Goal: Task Accomplishment & Management: Contribute content

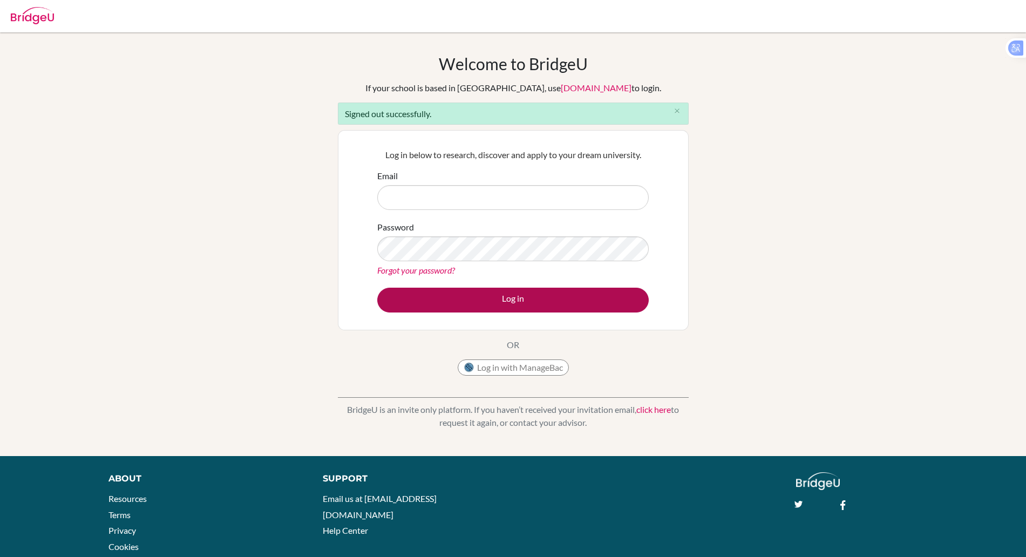
type input "[PERSON_NAME][EMAIL_ADDRESS][PERSON_NAME][DOMAIN_NAME]"
click at [483, 310] on button "Log in" at bounding box center [513, 300] width 272 height 25
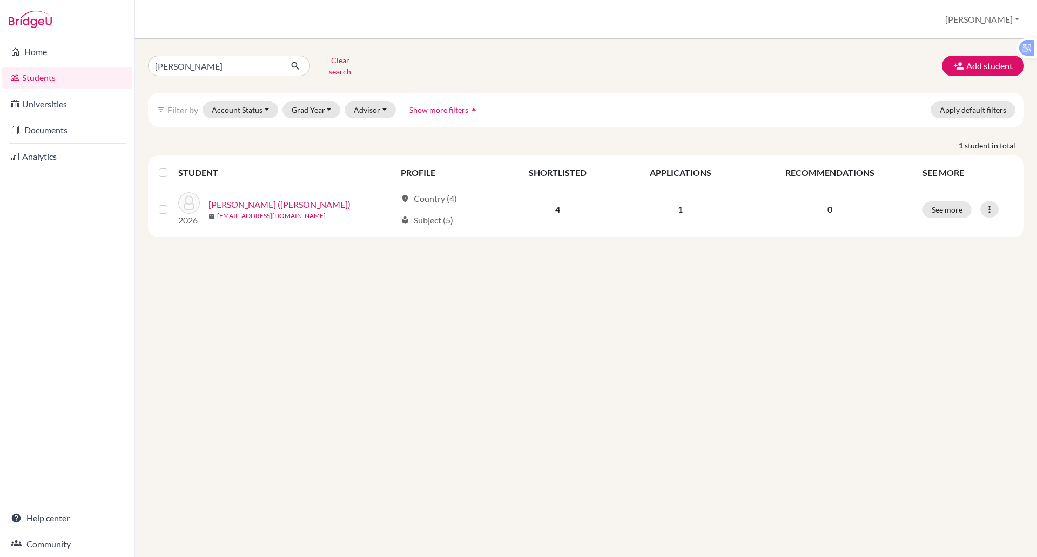
click at [296, 299] on div "alexis Clear search Add student filter_list Filter by Account Status Active acc…" at bounding box center [586, 298] width 902 height 518
click at [184, 65] on input "alexis" at bounding box center [215, 66] width 134 height 21
type input "a"
type input "mara"
click button "submit" at bounding box center [295, 66] width 29 height 21
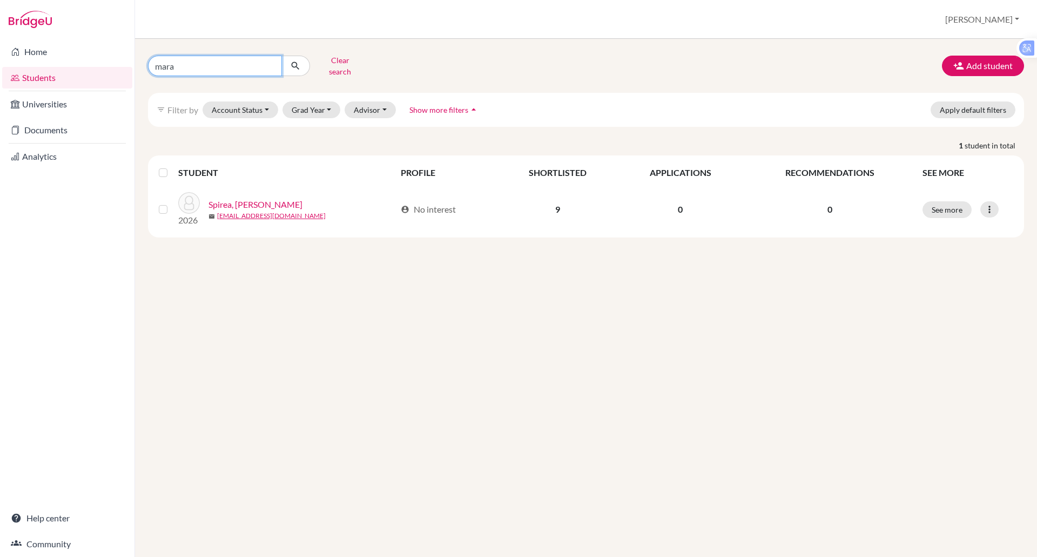
click at [184, 65] on input "mara" at bounding box center [215, 66] width 134 height 21
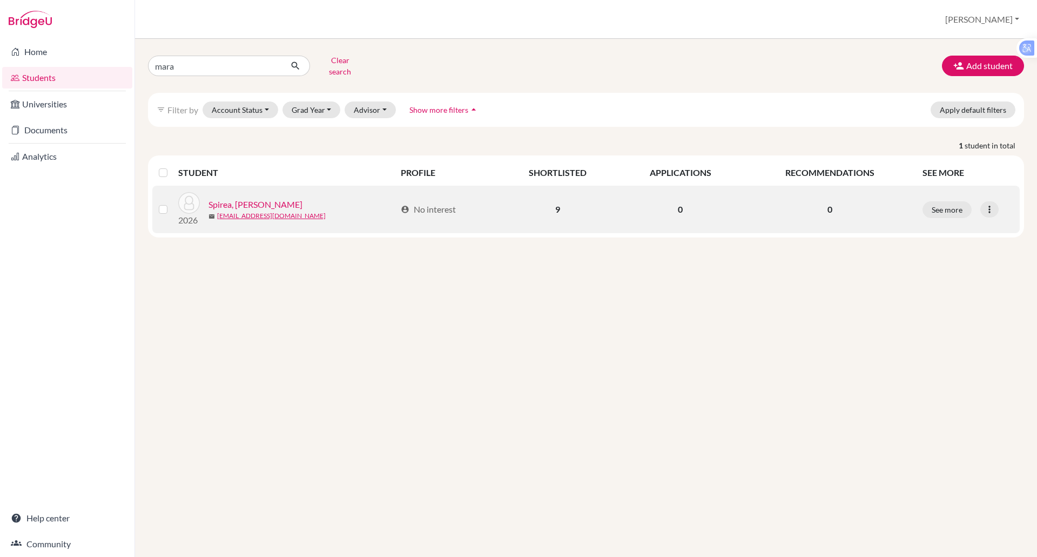
click at [269, 199] on link "Spirea, [PERSON_NAME]" at bounding box center [255, 204] width 94 height 13
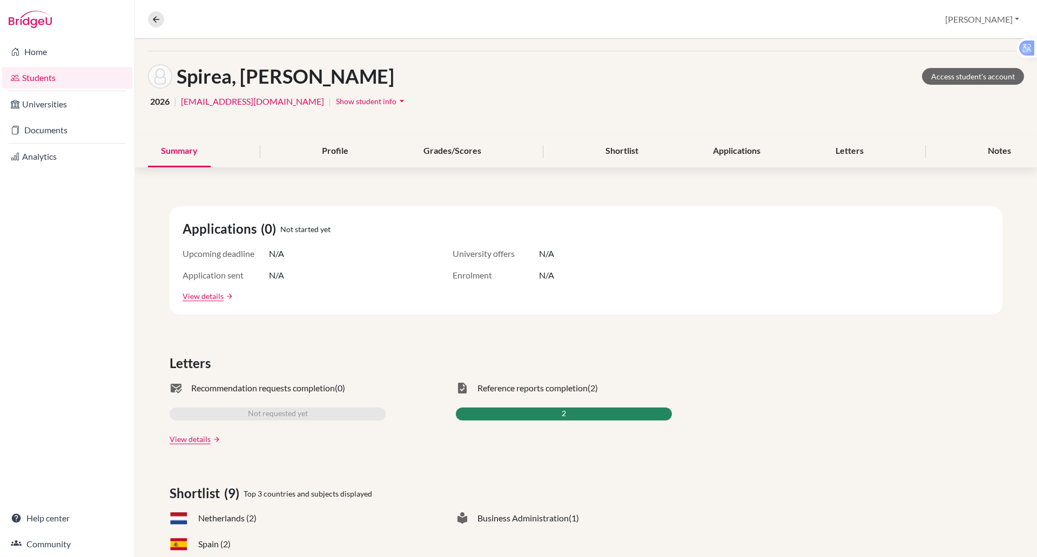
scroll to position [33, 0]
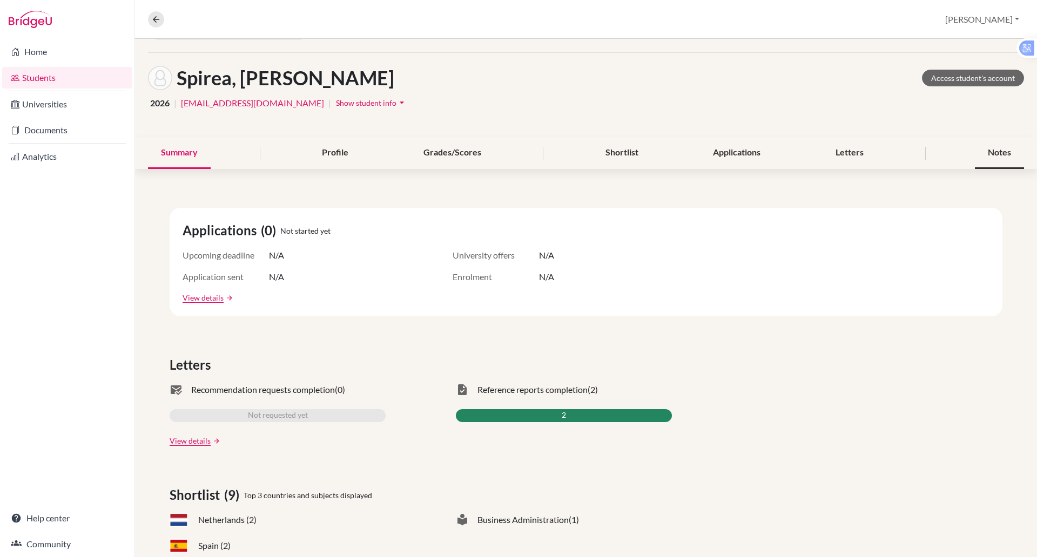
click at [976, 160] on div "Notes" at bounding box center [998, 153] width 49 height 32
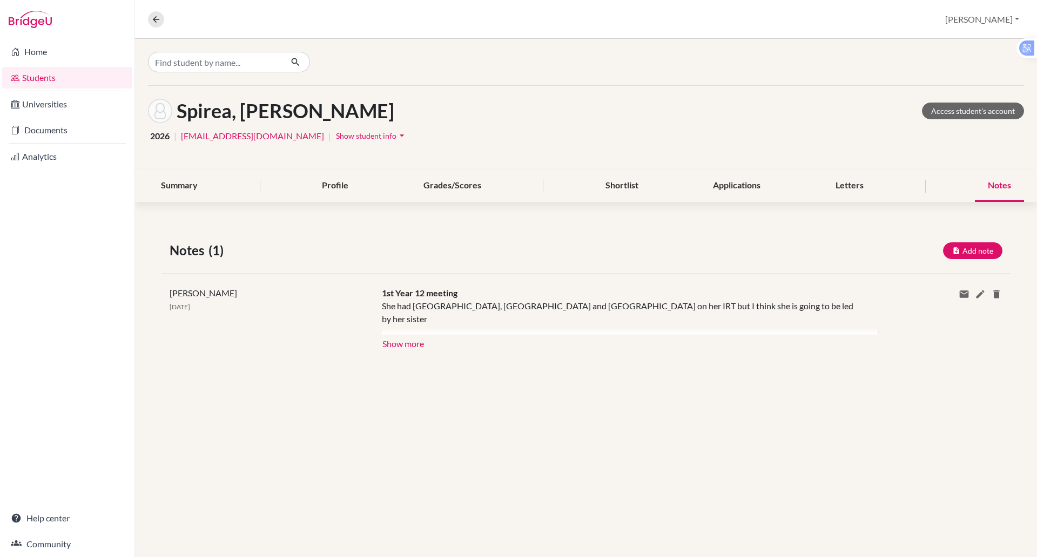
click at [429, 345] on div "1st Year 12 meeting She had Finland, Norway and Sweden on her IRT but I think s…" at bounding box center [621, 319] width 495 height 64
click at [417, 342] on button "Show more" at bounding box center [403, 343] width 43 height 16
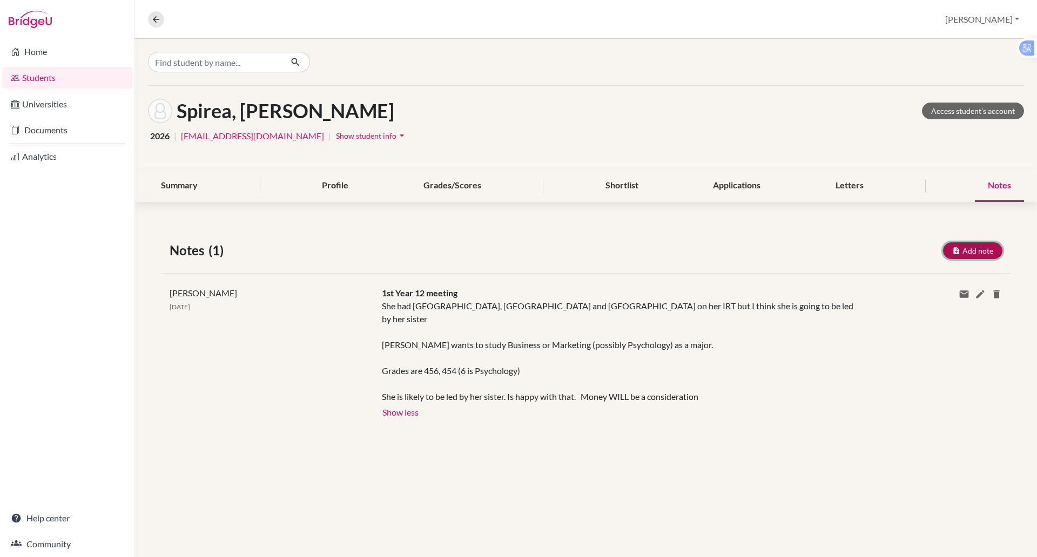
click at [979, 247] on button "Add note" at bounding box center [972, 250] width 59 height 17
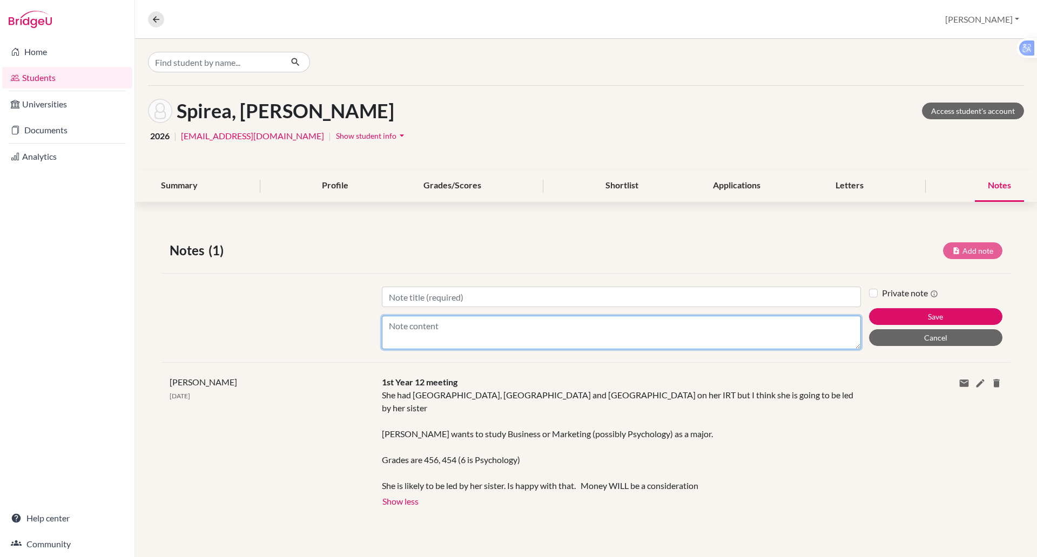
click at [425, 336] on textarea "Content" at bounding box center [621, 332] width 479 height 33
type textarea "Talked about IE in Spain. UPF in Barcelona."
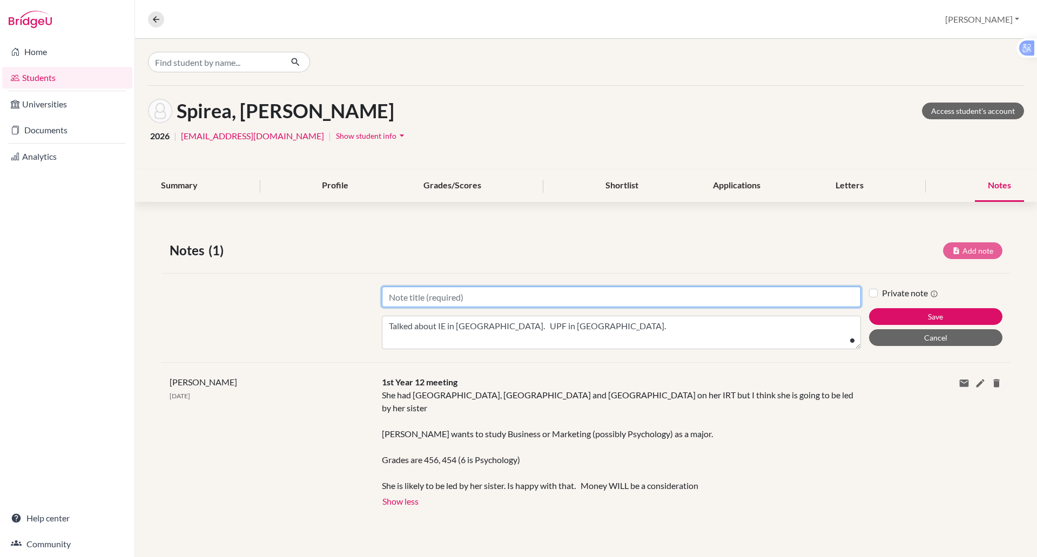
click at [448, 299] on input "Title" at bounding box center [621, 297] width 479 height 21
type input "k"
click at [433, 299] on input "Title" at bounding box center [621, 297] width 479 height 21
click at [423, 295] on input "Title" at bounding box center [621, 297] width 479 height 21
type input "Year 13 meeting"
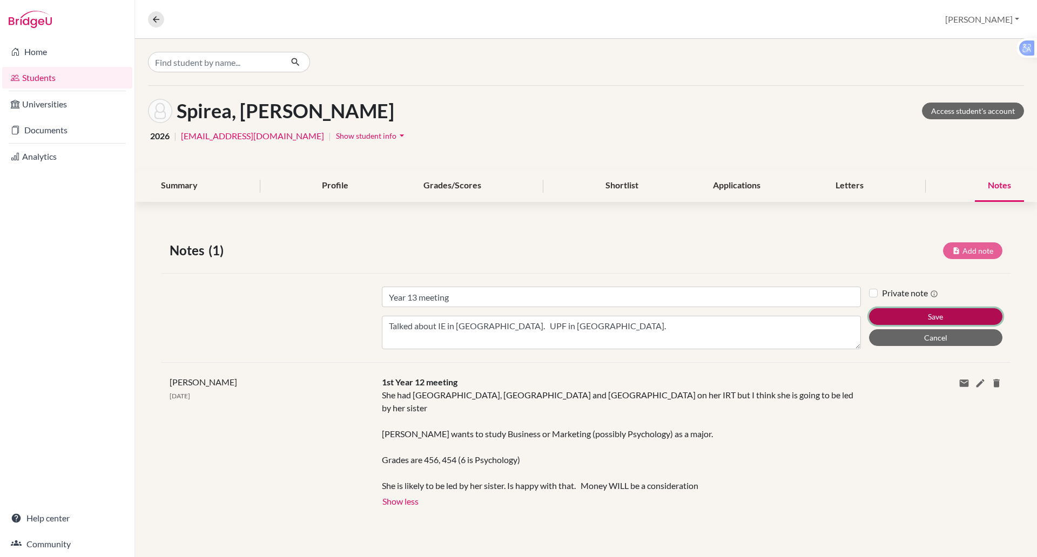
click at [901, 315] on button "Save" at bounding box center [935, 316] width 133 height 17
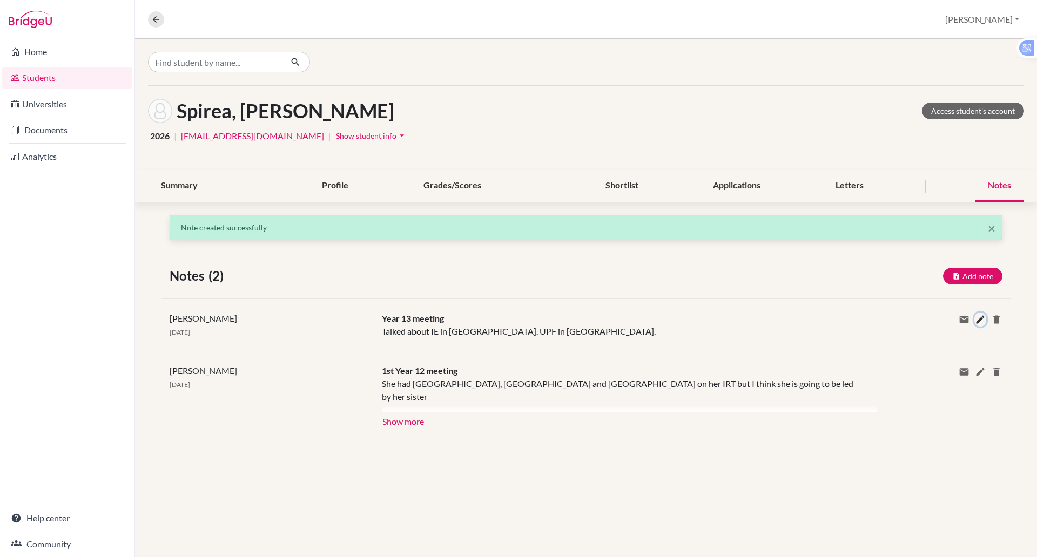
click at [977, 318] on icon at bounding box center [979, 319] width 11 height 11
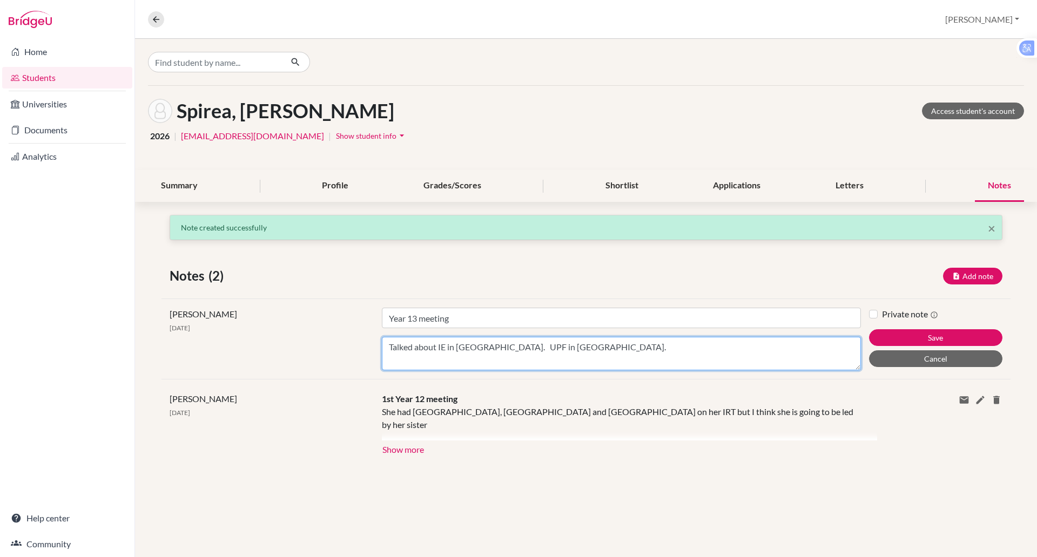
click at [575, 347] on textarea "Talked about IE in Spain. UPF in Barcelona." at bounding box center [621, 353] width 479 height 33
type textarea "Talked about IE in Spain. UPF in Barcelona. Spoke about "Environmental Business""
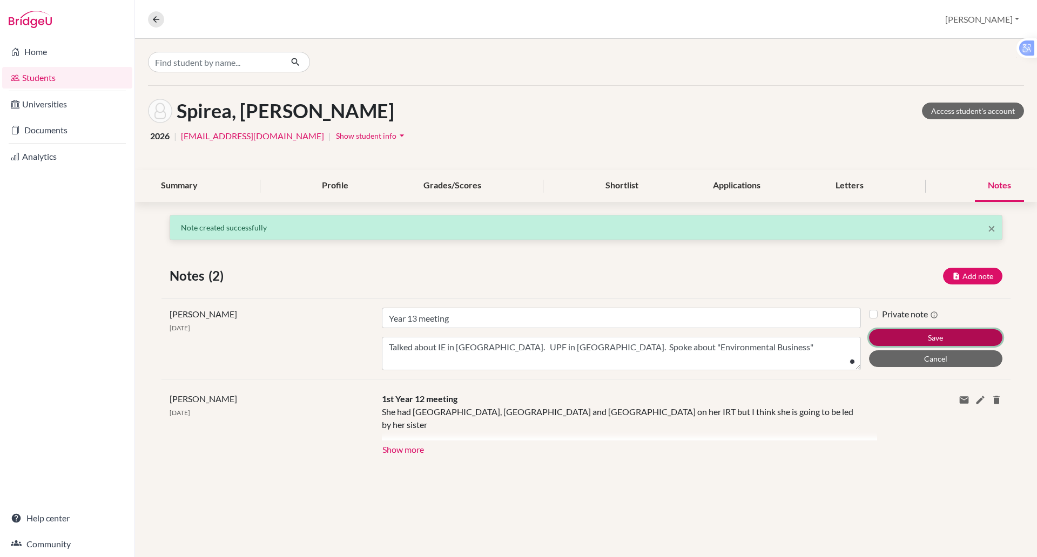
click at [908, 333] on button "Save" at bounding box center [935, 337] width 133 height 17
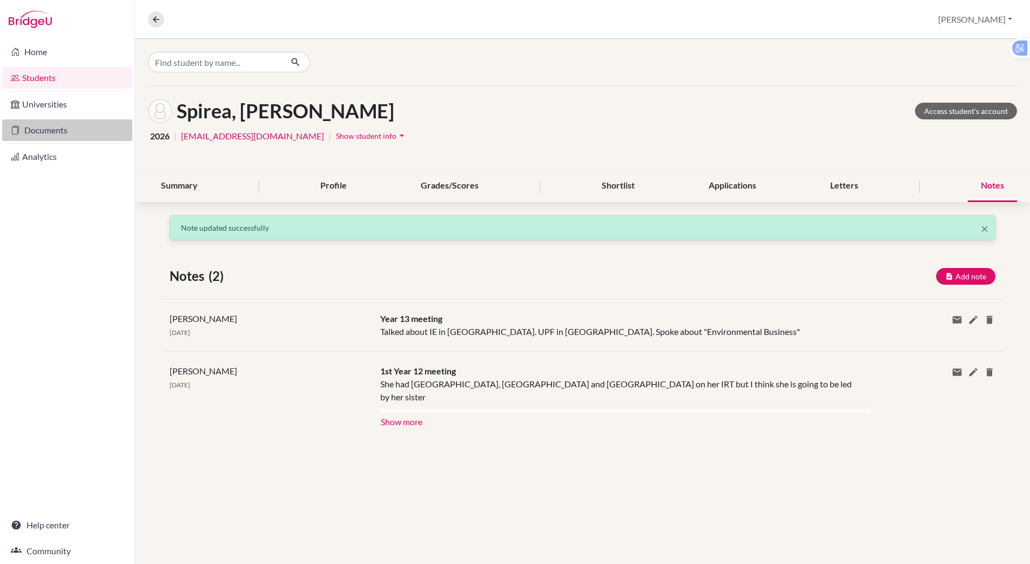
click at [51, 126] on link "Documents" at bounding box center [67, 130] width 130 height 22
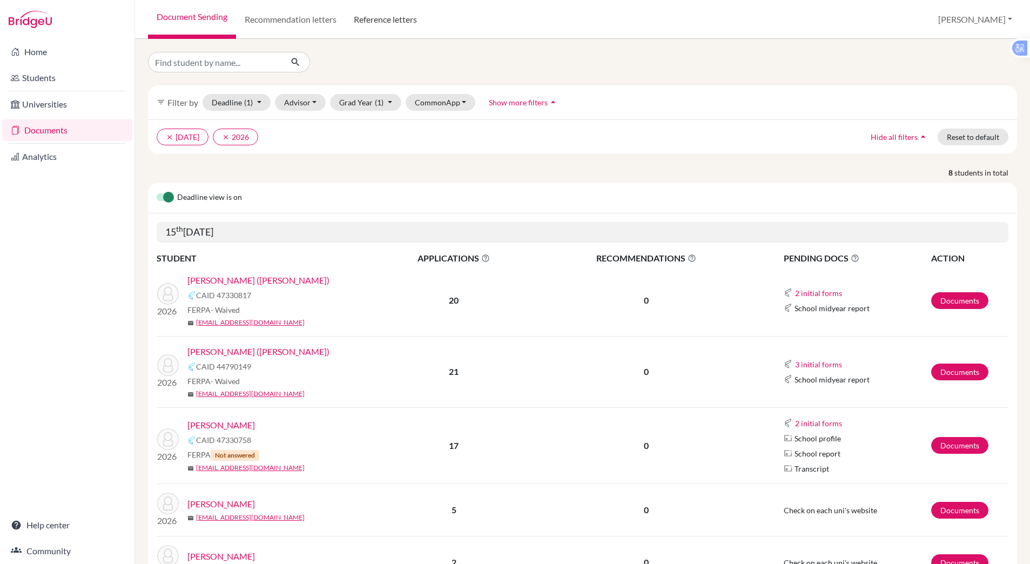
click at [399, 17] on link "Reference letters" at bounding box center [385, 19] width 80 height 39
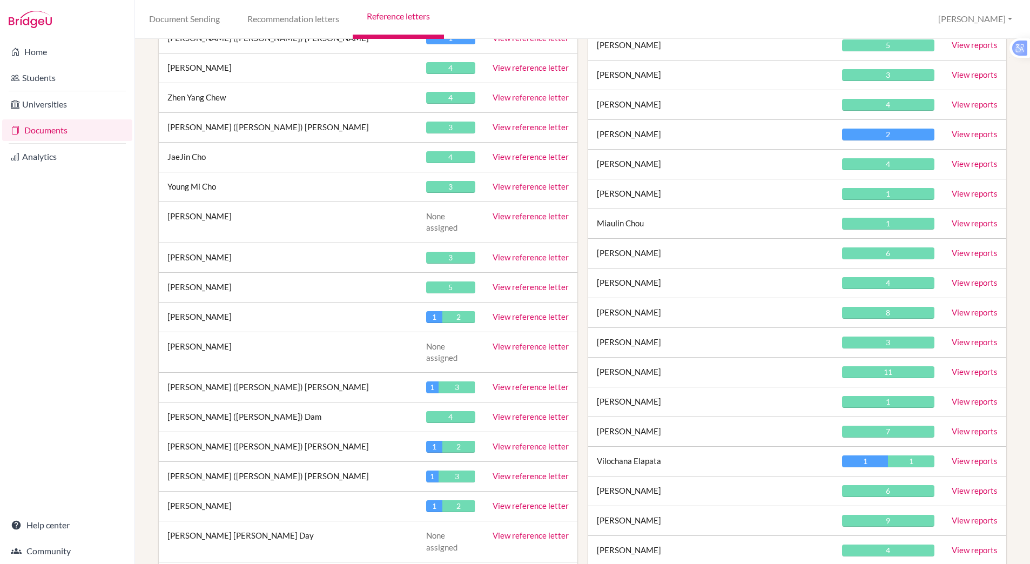
scroll to position [392, 0]
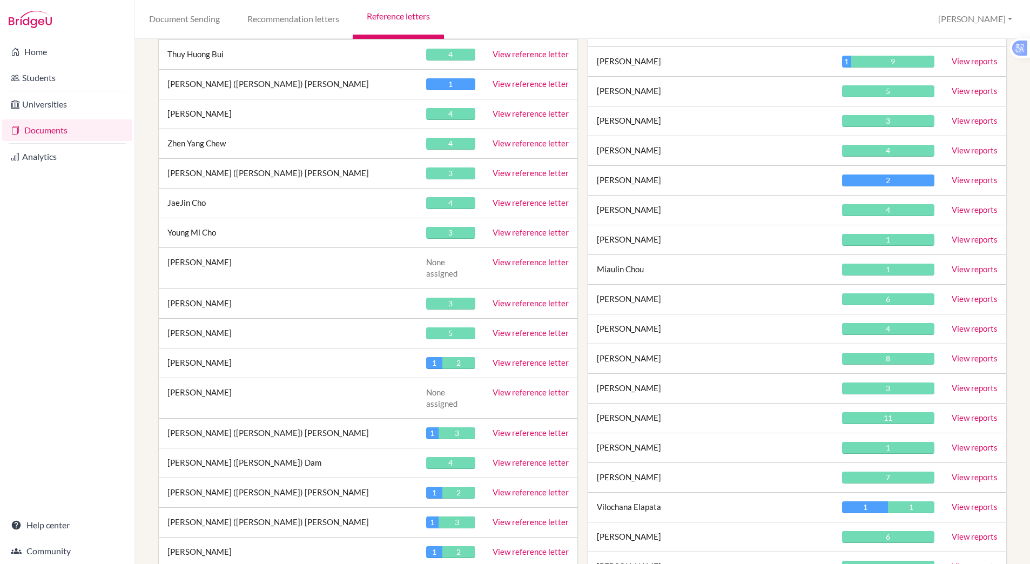
click at [507, 138] on link "View reference letter" at bounding box center [530, 143] width 76 height 10
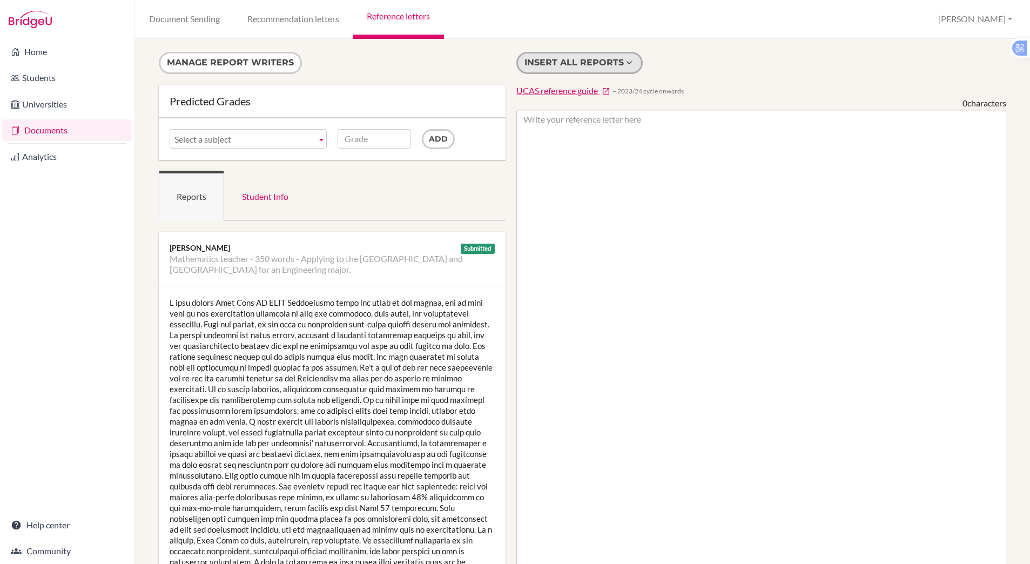
click at [539, 59] on button "Insert all reports" at bounding box center [579, 63] width 126 height 22
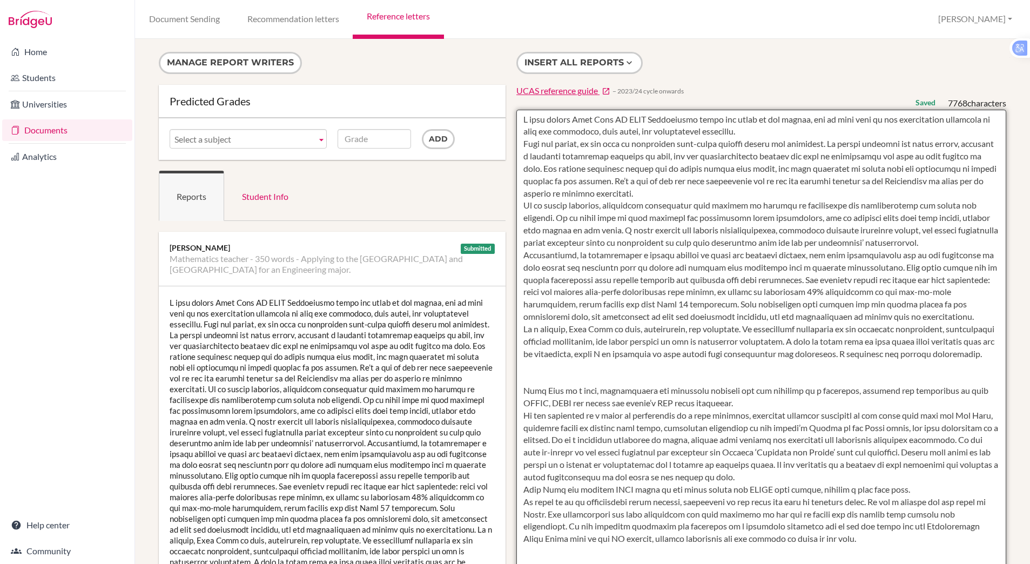
click at [519, 118] on textarea at bounding box center [761, 422] width 490 height 624
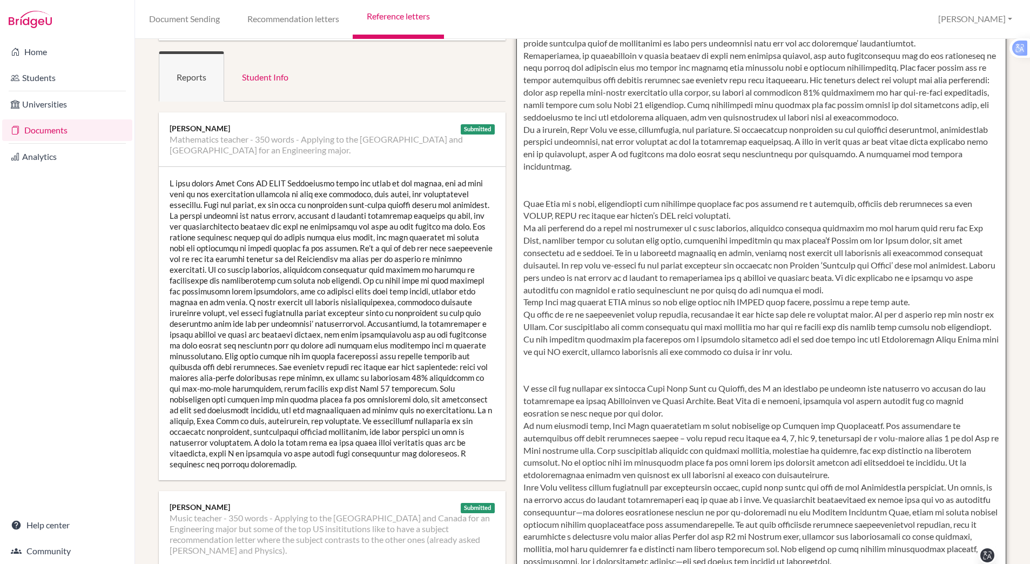
scroll to position [90, 0]
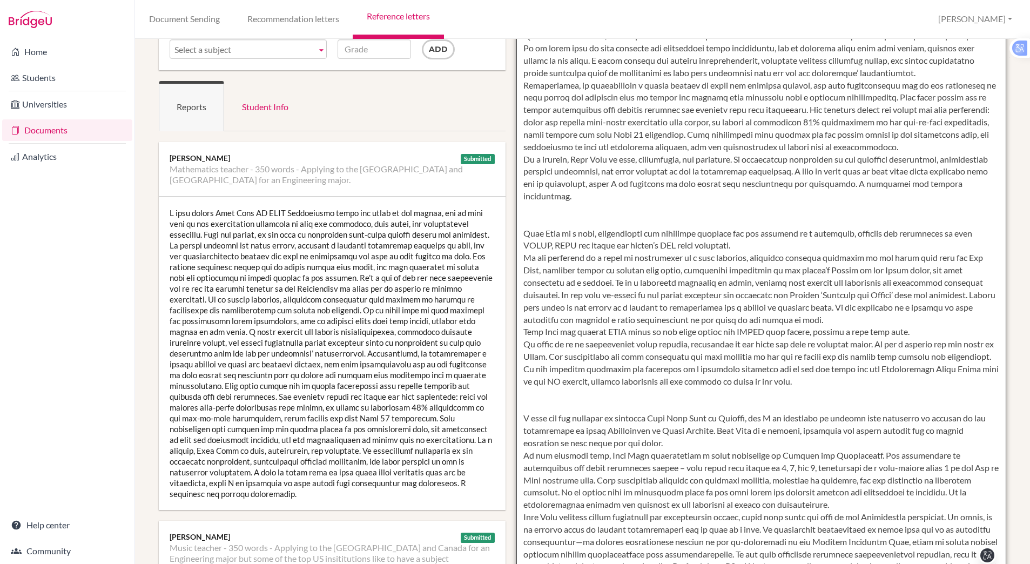
click at [538, 241] on textarea at bounding box center [761, 332] width 490 height 624
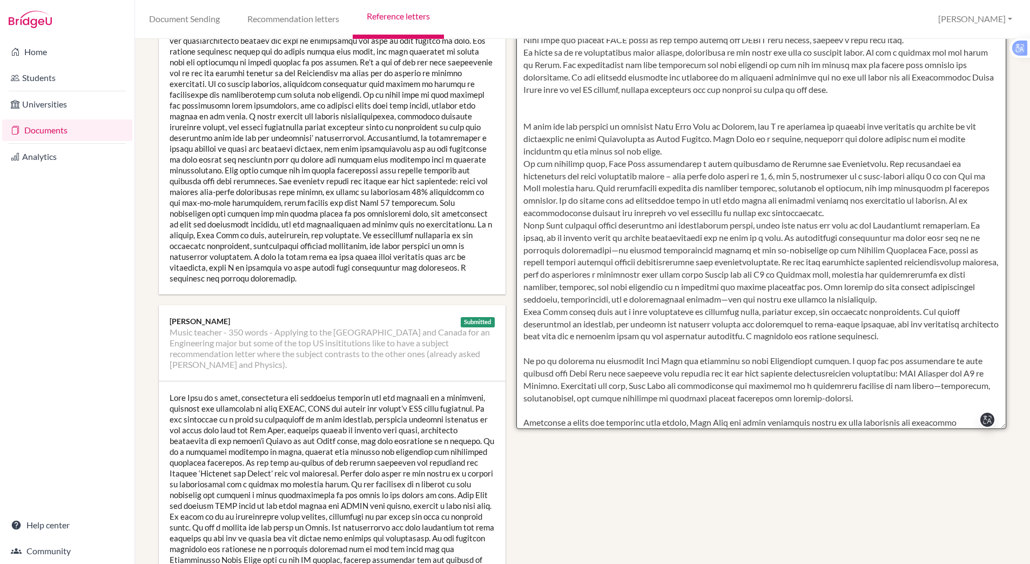
scroll to position [306, 0]
click at [527, 134] on textarea at bounding box center [761, 116] width 490 height 624
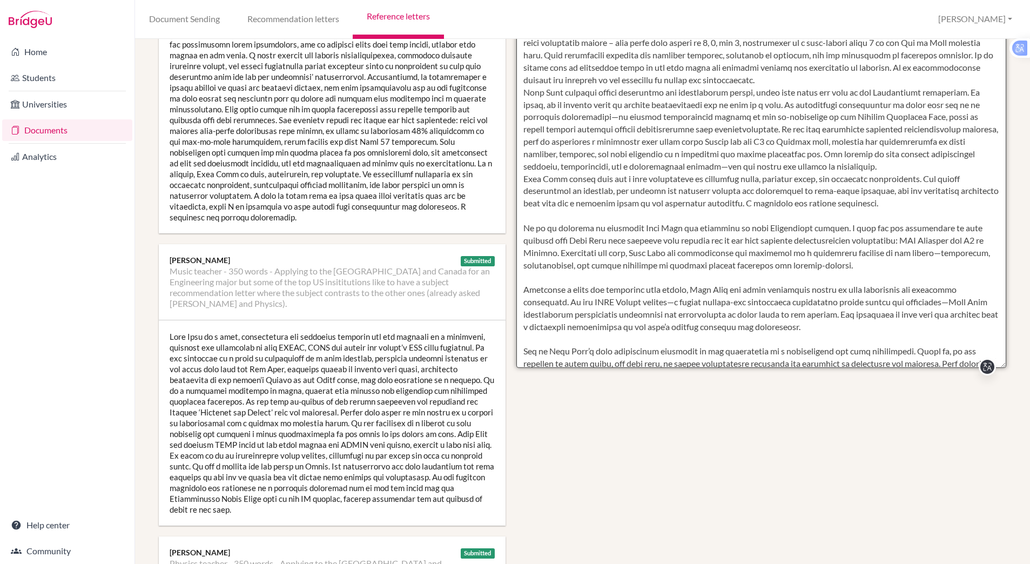
scroll to position [329, 0]
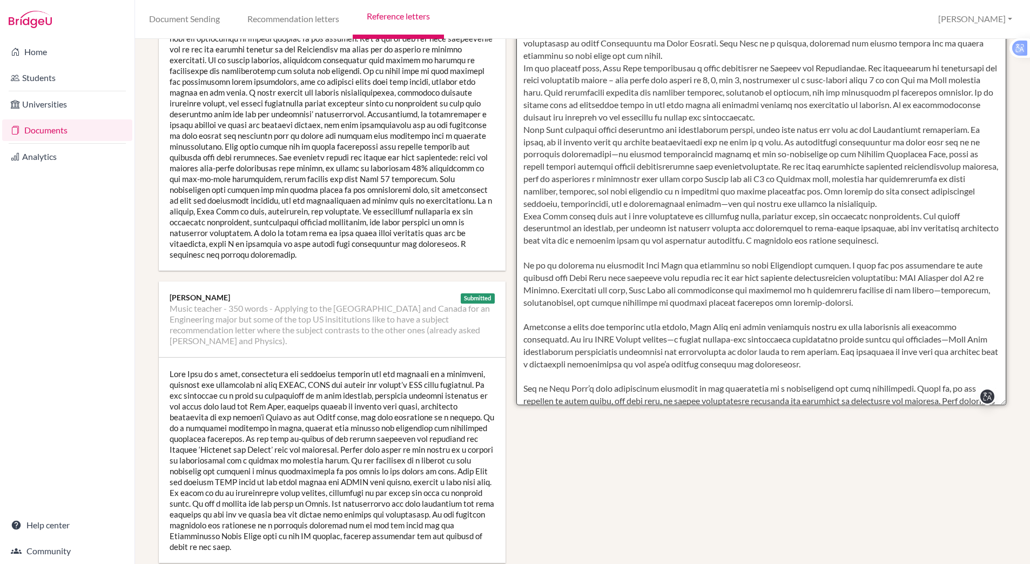
click at [540, 284] on textarea at bounding box center [761, 93] width 490 height 624
click at [527, 274] on textarea at bounding box center [761, 93] width 490 height 624
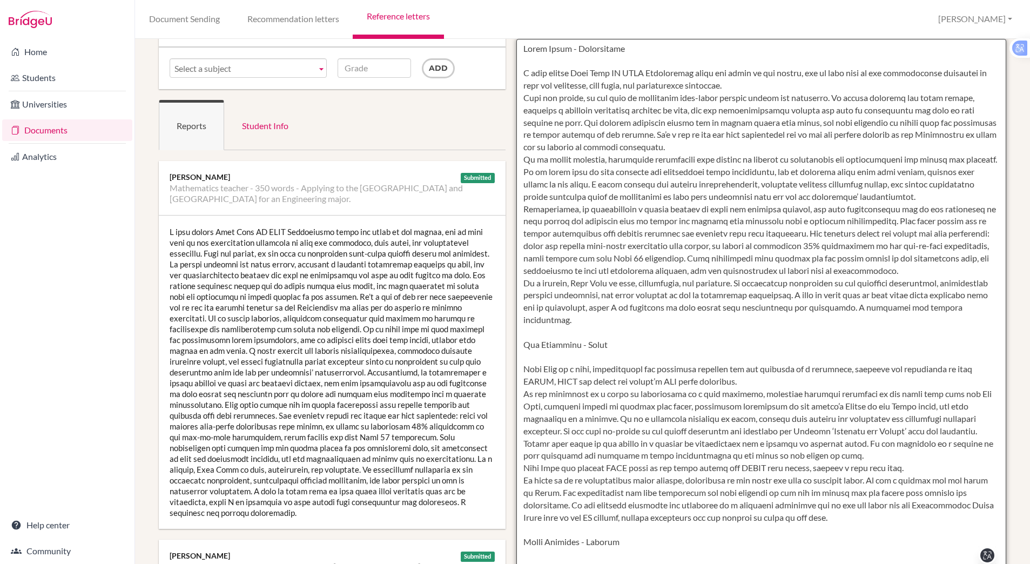
scroll to position [0, 0]
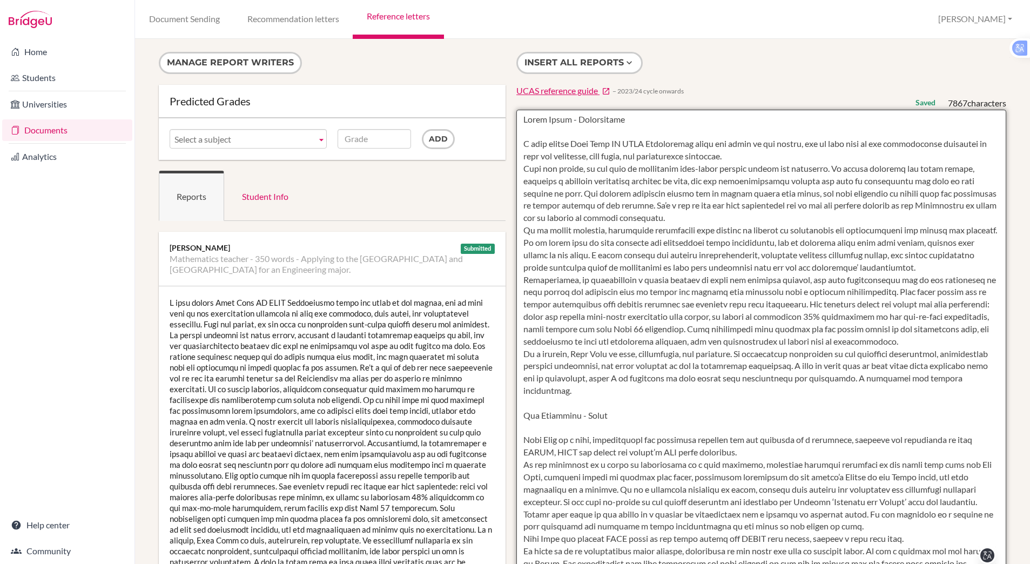
drag, startPoint x: 717, startPoint y: 192, endPoint x: 517, endPoint y: 120, distance: 213.0
click at [517, 120] on textarea at bounding box center [761, 422] width 490 height 624
type textarea "Emily Heeks - Mathematics I have taught Zhen Yang IB AAHL Mathematics since the…"
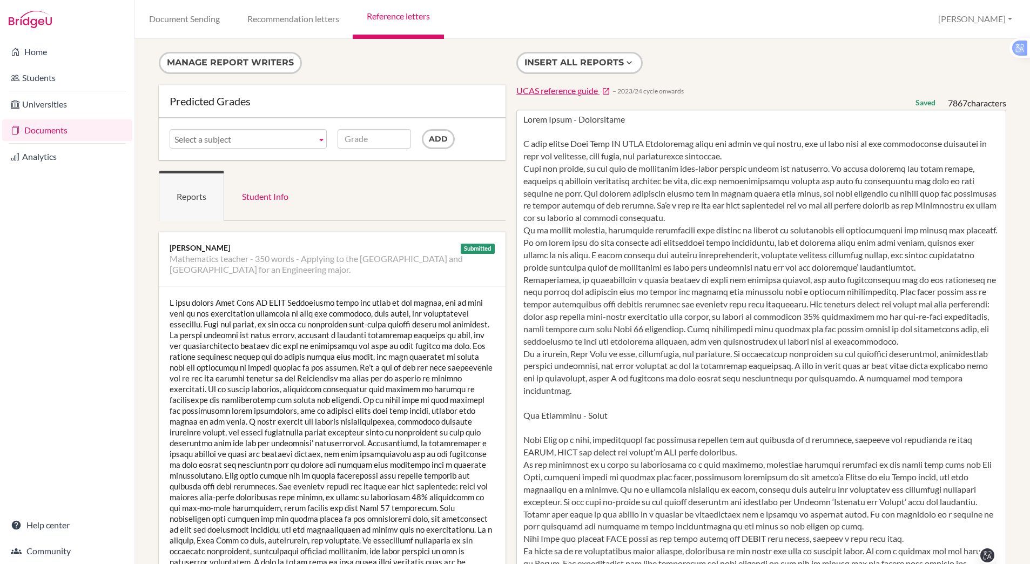
scroll to position [1, 0]
click at [139, 141] on div "Manage report writers Predicted Grades Subject Mathematics teacher - 350 words …" at bounding box center [582, 301] width 895 height 525
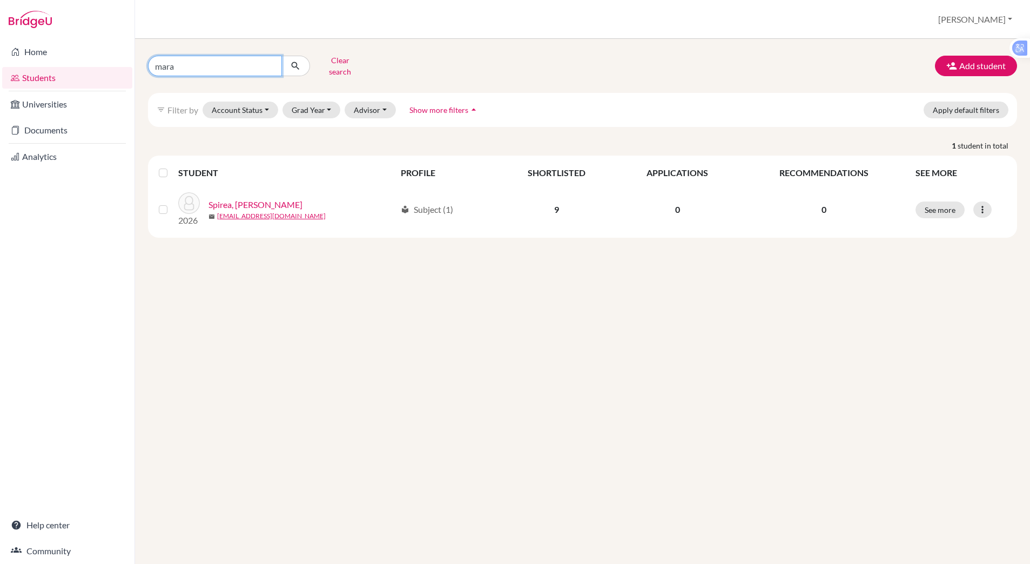
click at [195, 61] on input "mara" at bounding box center [215, 66] width 134 height 21
type input "m"
type input "chew"
click button "submit" at bounding box center [295, 66] width 29 height 21
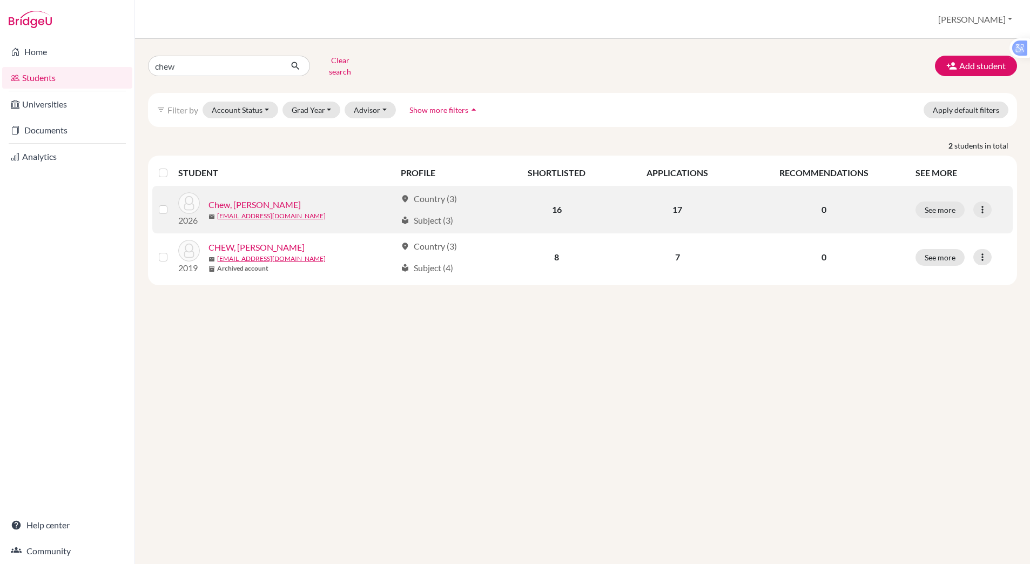
click at [239, 192] on div "2026 Chew, [PERSON_NAME] mail [EMAIL_ADDRESS][DOMAIN_NAME]" at bounding box center [283, 209] width 226 height 35
click at [240, 198] on link "Chew, [PERSON_NAME]" at bounding box center [254, 204] width 92 height 13
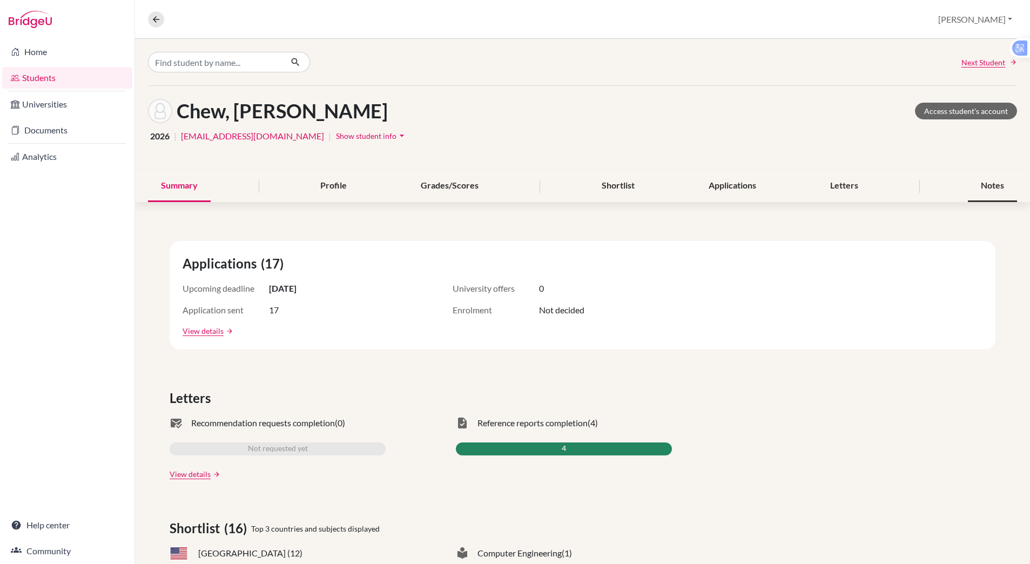
click at [971, 181] on div "Notes" at bounding box center [991, 186] width 49 height 32
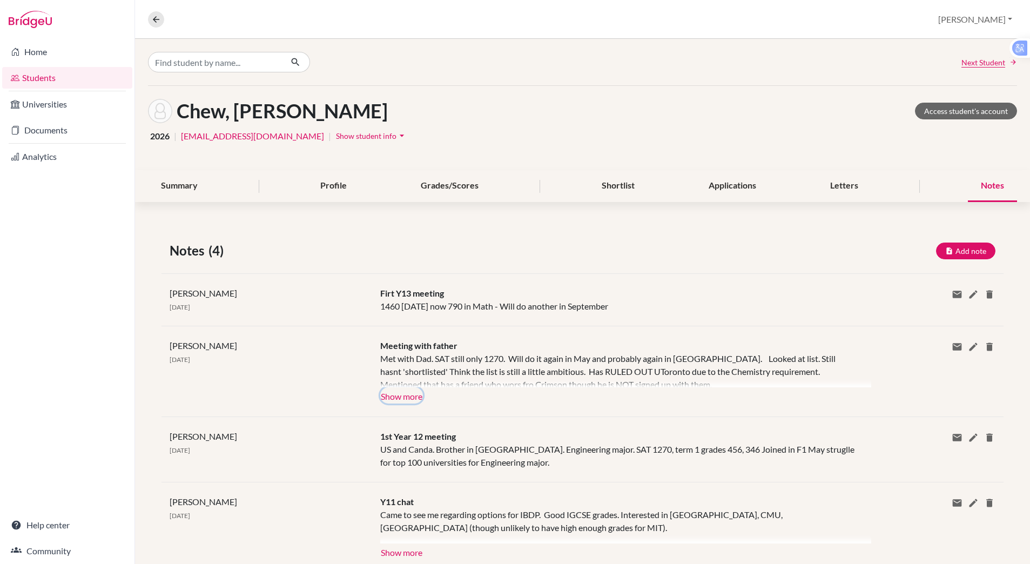
click at [393, 396] on button "Show more" at bounding box center [401, 395] width 43 height 16
